Goal: Transaction & Acquisition: Purchase product/service

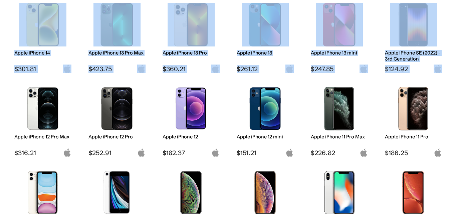
scroll to position [298, 0]
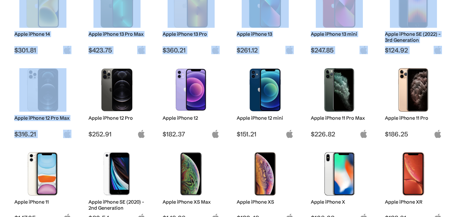
drag, startPoint x: 456, startPoint y: 20, endPoint x: 456, endPoint y: 83, distance: 63.7
click at [456, 83] on html "Introducing: Listings Marketplace on techfare.com ✕ About News Sell Login Sign …" at bounding box center [228, 210] width 456 height 1016
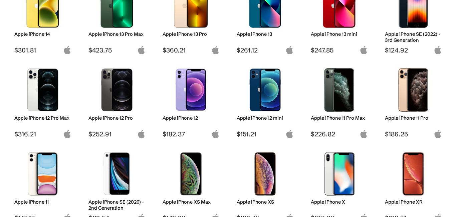
click at [0, 150] on body "Introducing: Listings Marketplace on techfare.com ✕ About News Sell Login Sign …" at bounding box center [228, 210] width 456 height 1016
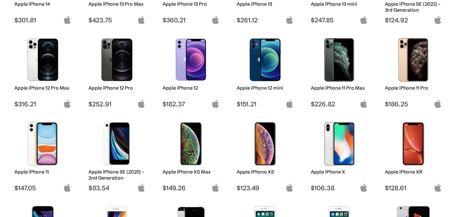
scroll to position [378, 0]
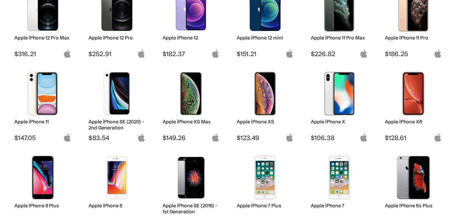
click at [188, 98] on img at bounding box center [191, 93] width 47 height 43
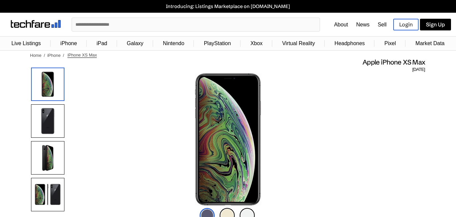
scroll to position [125, 0]
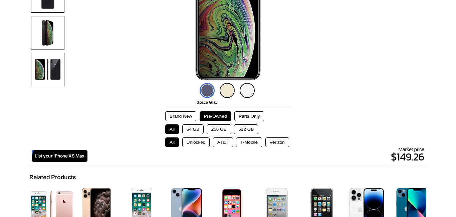
click at [228, 91] on img at bounding box center [227, 90] width 15 height 15
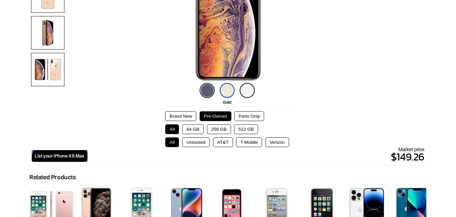
click at [250, 90] on img at bounding box center [247, 90] width 15 height 15
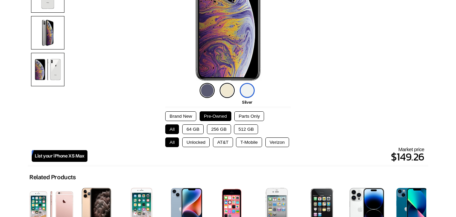
click at [218, 130] on button "256 GB" at bounding box center [219, 129] width 24 height 10
click at [285, 142] on button "Verizon" at bounding box center [277, 142] width 24 height 10
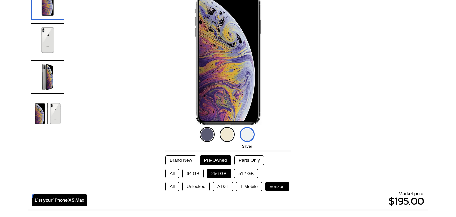
scroll to position [82, 0]
